Goal: Information Seeking & Learning: Learn about a topic

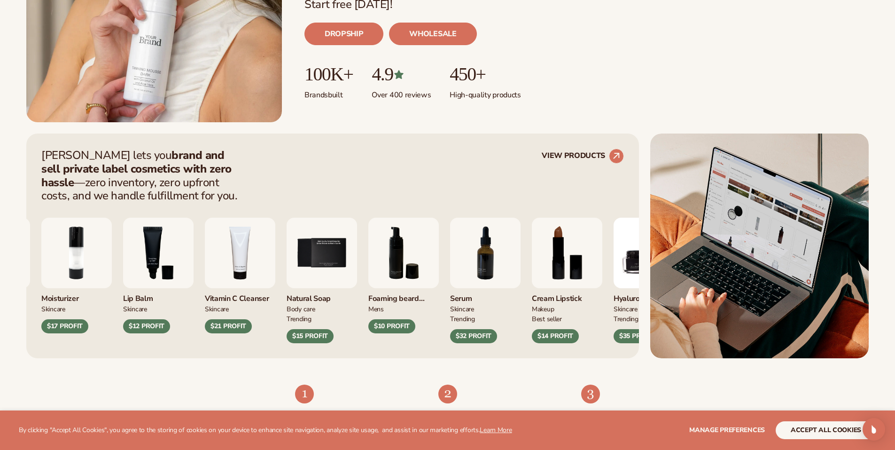
scroll to position [329, 0]
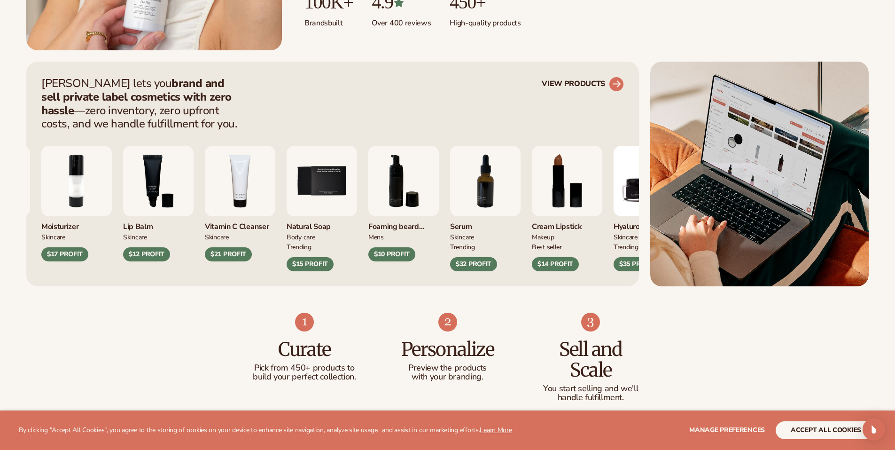
click at [573, 87] on link "VIEW PRODUCTS" at bounding box center [583, 84] width 82 height 15
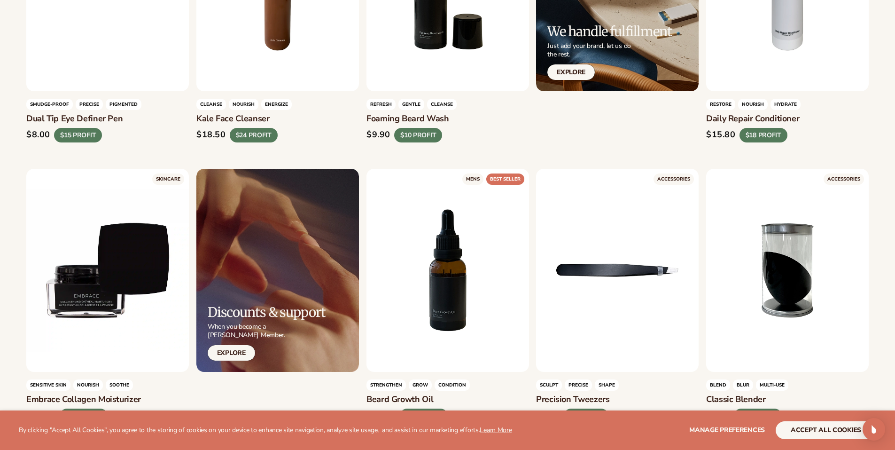
scroll to position [2444, 0]
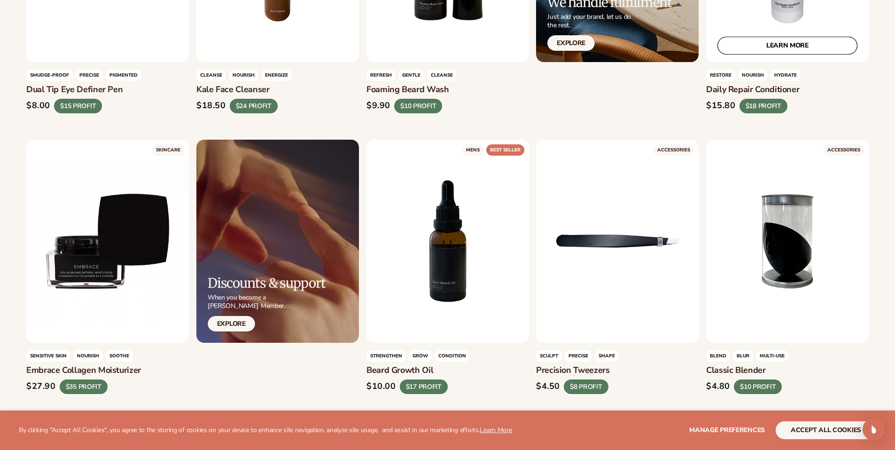
click at [756, 47] on link "LEARN MORE" at bounding box center [788, 46] width 140 height 18
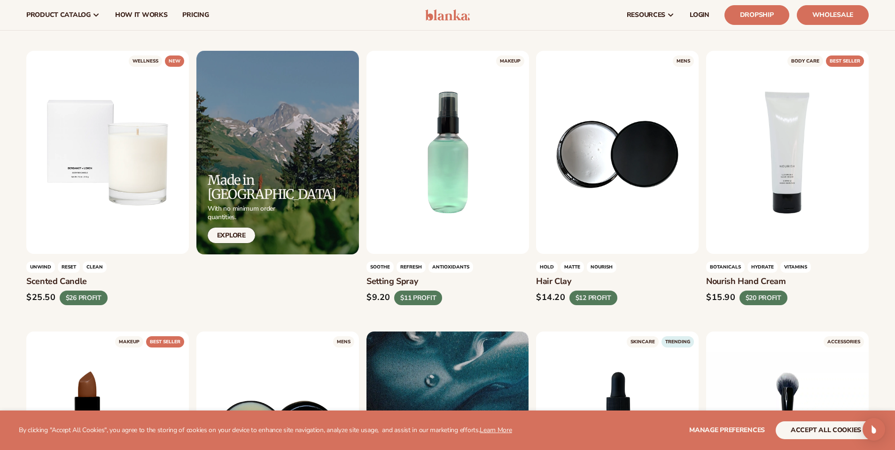
scroll to position [1128, 0]
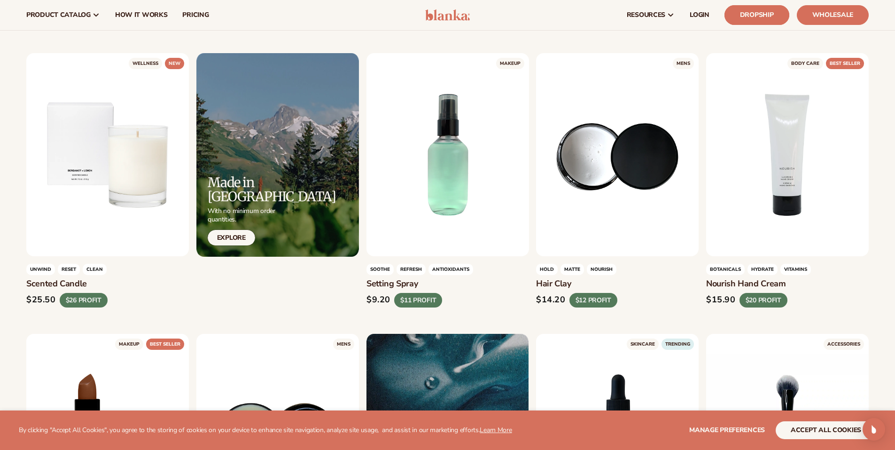
click at [773, 13] on link "Dropship" at bounding box center [757, 15] width 65 height 20
